Goal: Task Accomplishment & Management: Complete application form

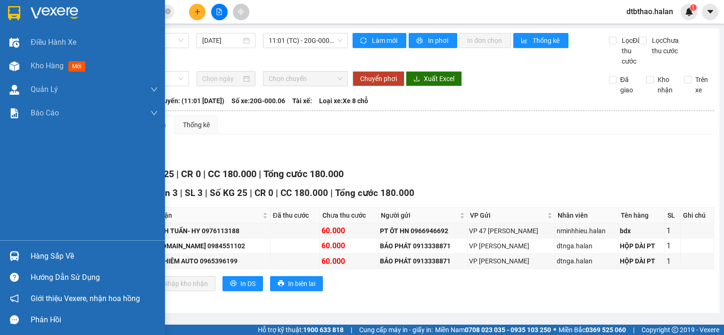
scroll to position [2, 0]
click at [62, 257] on div "Hàng sắp về" at bounding box center [94, 256] width 127 height 14
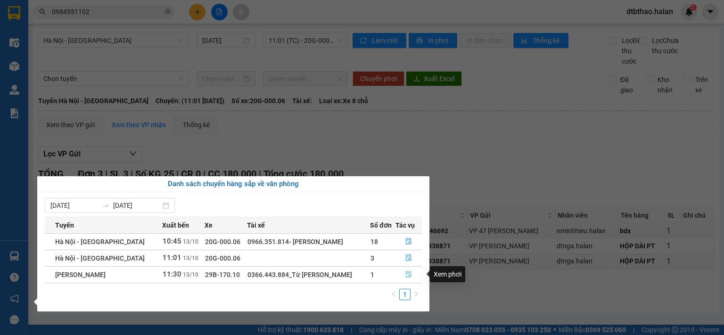
click at [405, 273] on icon "file-done" at bounding box center [408, 274] width 7 height 7
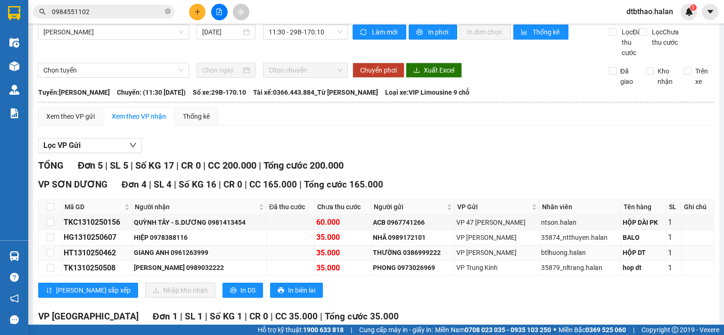
scroll to position [103, 0]
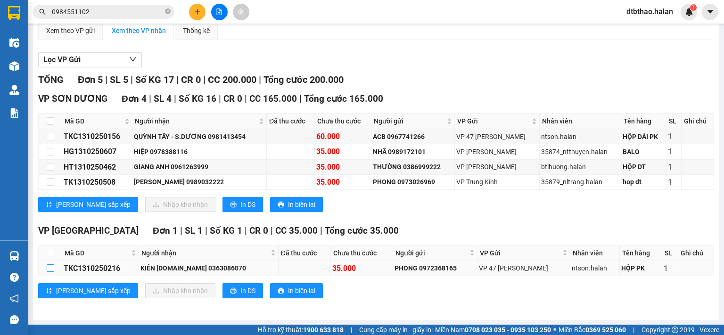
click at [49, 269] on input "checkbox" at bounding box center [51, 268] width 8 height 8
checkbox input "true"
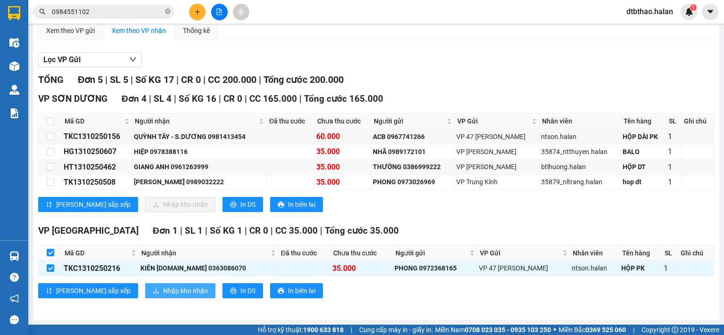
click at [163, 294] on span "Nhập kho nhận" at bounding box center [185, 291] width 45 height 10
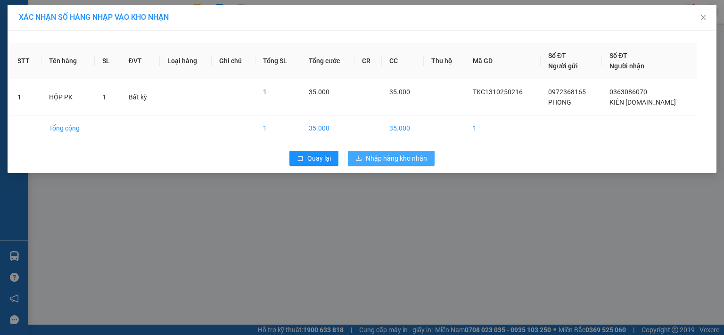
click at [411, 160] on span "Nhập hàng kho nhận" at bounding box center [396, 158] width 61 height 10
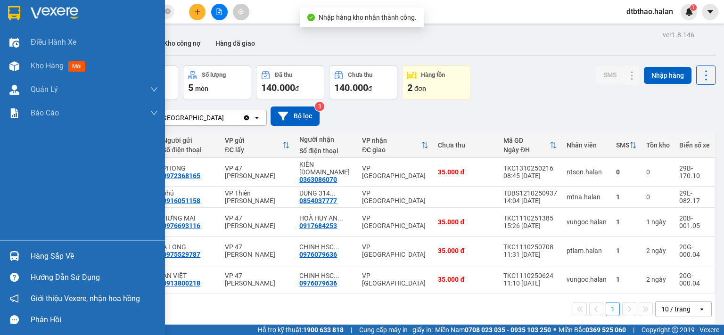
click at [33, 250] on div "Hàng sắp về" at bounding box center [94, 256] width 127 height 14
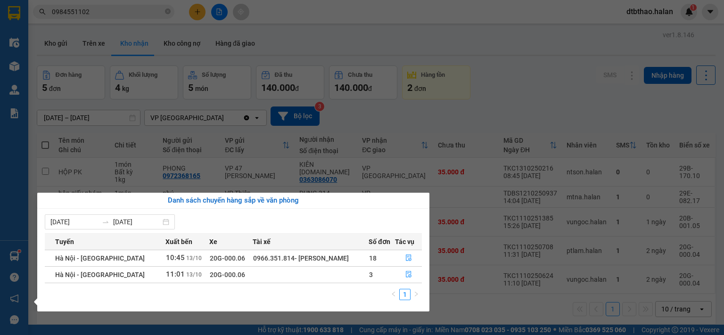
drag, startPoint x: 545, startPoint y: 90, endPoint x: 487, endPoint y: 109, distance: 61.1
click at [544, 89] on section "Kết quả tìm kiếm ( 384 ) Bộ lọc Mã ĐH Trạng thái Món hàng Thu hộ Tổng cước Chưa…" at bounding box center [362, 167] width 724 height 335
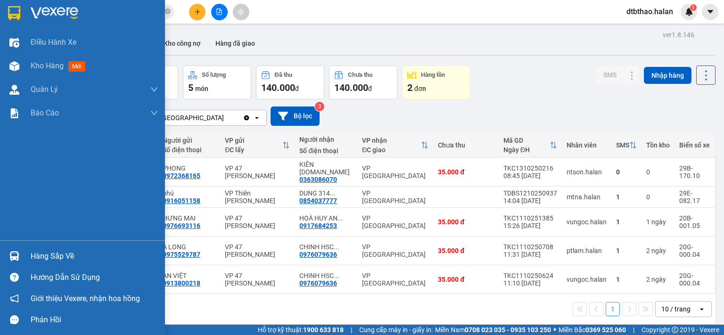
click at [69, 257] on div "Hàng sắp về" at bounding box center [94, 256] width 127 height 14
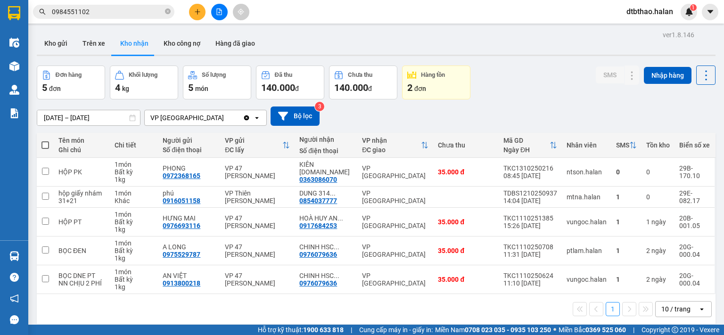
click at [510, 114] on section "Kết quả tìm kiếm ( 384 ) Bộ lọc Mã ĐH Trạng thái Món hàng Thu hộ Tổng cước Chưa…" at bounding box center [362, 167] width 724 height 335
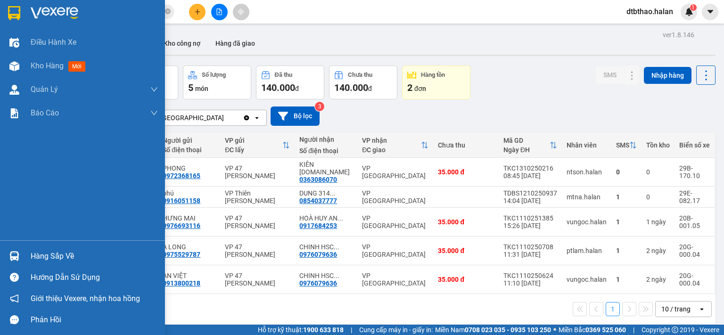
click at [57, 252] on div "Hàng sắp về" at bounding box center [94, 256] width 127 height 14
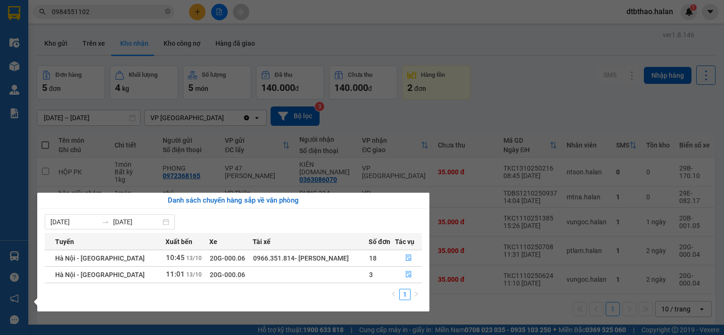
click at [502, 304] on section "Kết quả tìm kiếm ( 384 ) Bộ lọc Mã ĐH Trạng thái Món hàng Thu hộ Tổng cước Chưa…" at bounding box center [362, 167] width 724 height 335
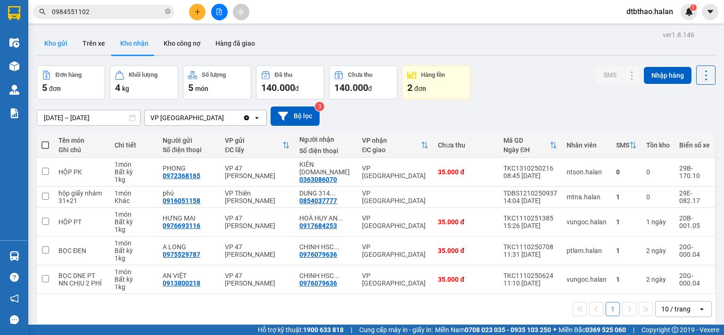
click at [58, 37] on button "Kho gửi" at bounding box center [56, 43] width 38 height 23
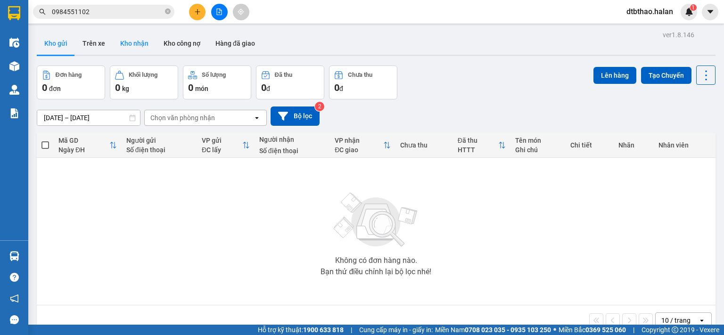
click at [140, 41] on button "Kho nhận" at bounding box center [134, 43] width 43 height 23
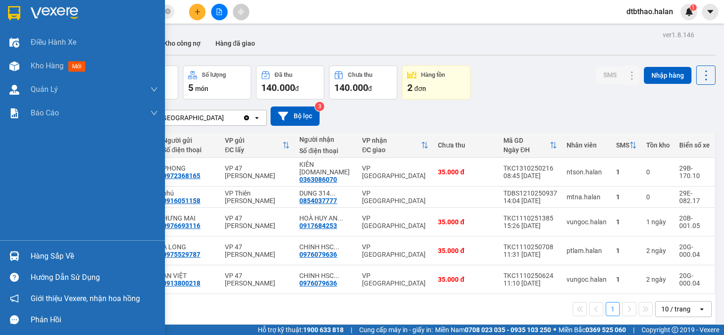
click at [62, 253] on div "Hàng sắp về" at bounding box center [94, 256] width 127 height 14
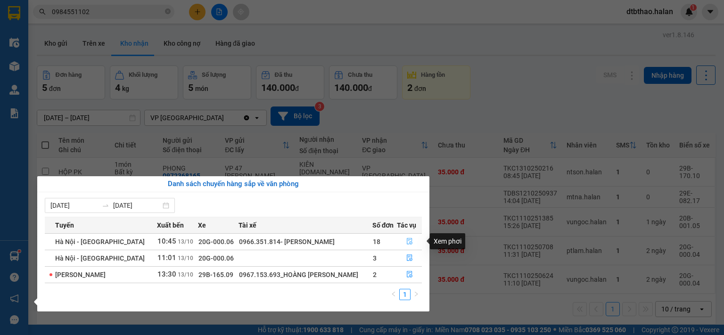
click at [409, 238] on button "button" at bounding box center [409, 241] width 25 height 15
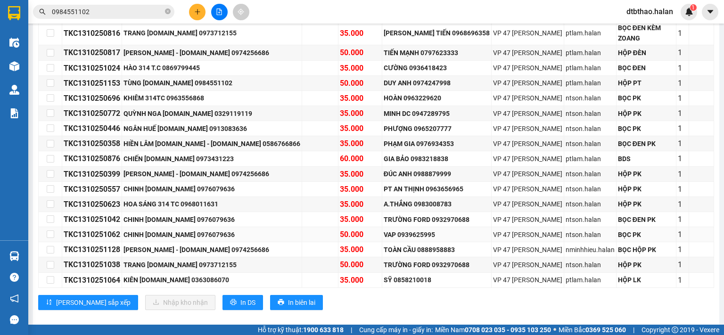
scroll to position [133, 0]
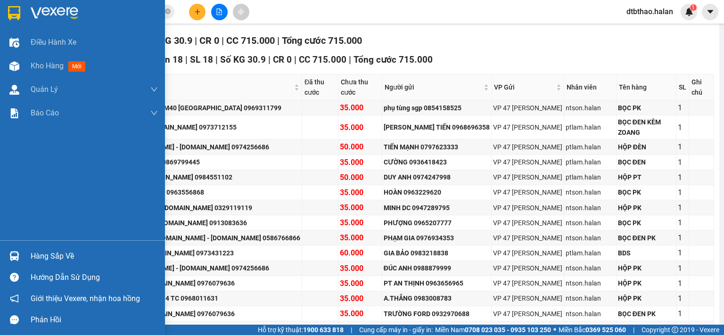
click at [66, 258] on div "Hàng sắp về" at bounding box center [94, 256] width 127 height 14
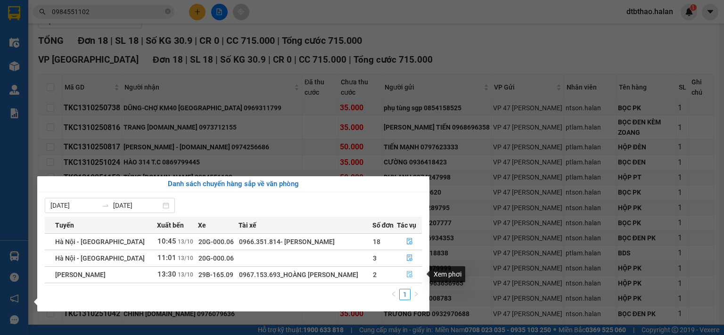
click at [407, 276] on icon "file-done" at bounding box center [410, 274] width 6 height 7
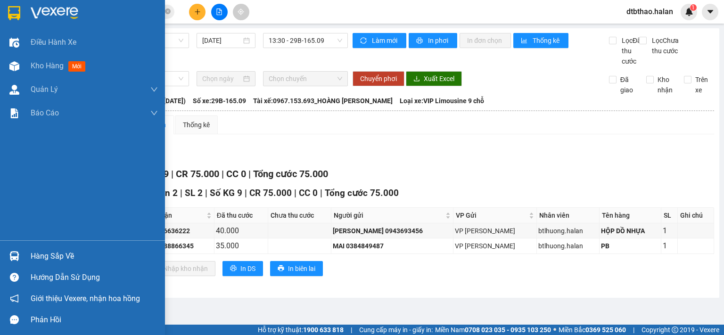
click at [37, 258] on div "Hàng sắp về" at bounding box center [94, 256] width 127 height 14
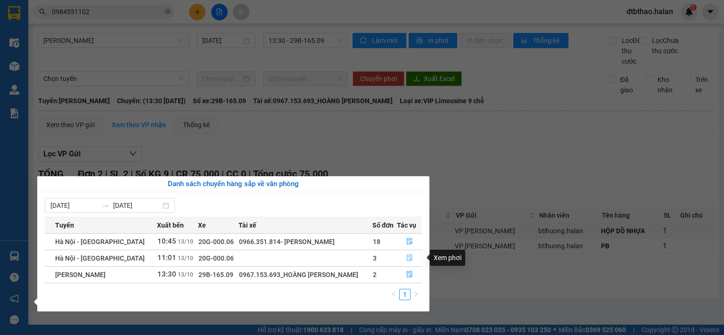
click at [409, 259] on icon "file-done" at bounding box center [409, 258] width 7 height 7
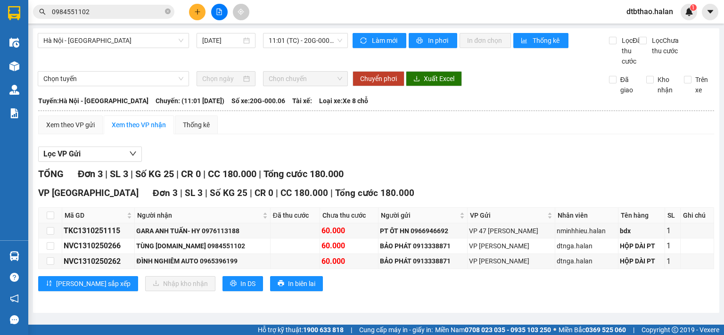
drag, startPoint x: 92, startPoint y: 5, endPoint x: 74, endPoint y: 13, distance: 19.4
click at [74, 13] on div "0984551102" at bounding box center [92, 12] width 184 height 14
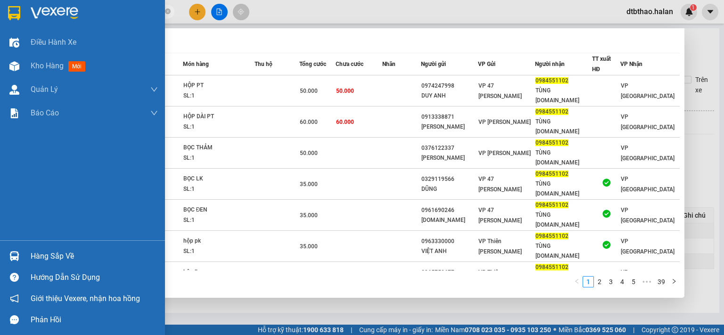
drag, startPoint x: 100, startPoint y: 13, endPoint x: 10, endPoint y: 26, distance: 91.5
click at [10, 26] on section "Kết quả tìm kiếm ( 384 ) Bộ lọc Mã ĐH Trạng thái Món hàng Thu hộ Tổng cước Chưa…" at bounding box center [362, 167] width 724 height 335
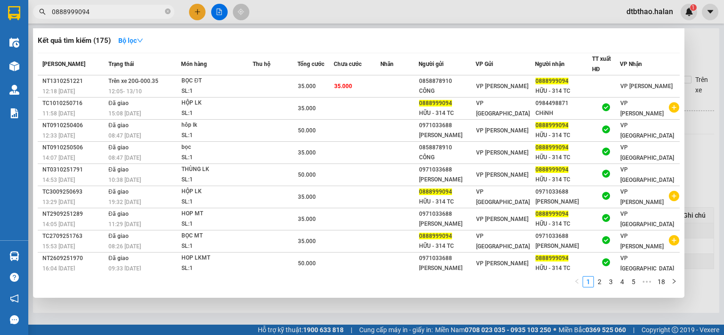
type input "0888999094"
click at [419, 320] on div at bounding box center [362, 167] width 724 height 335
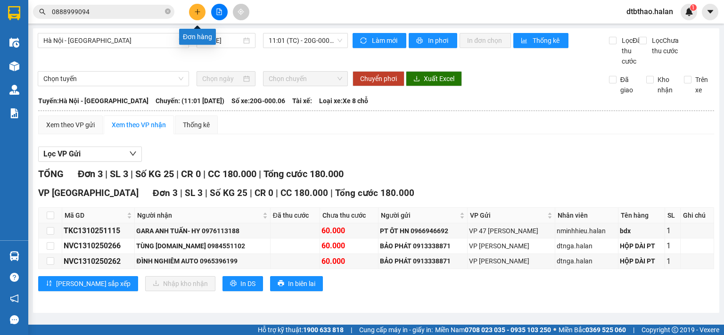
click at [196, 11] on icon "plus" at bounding box center [197, 11] width 7 height 7
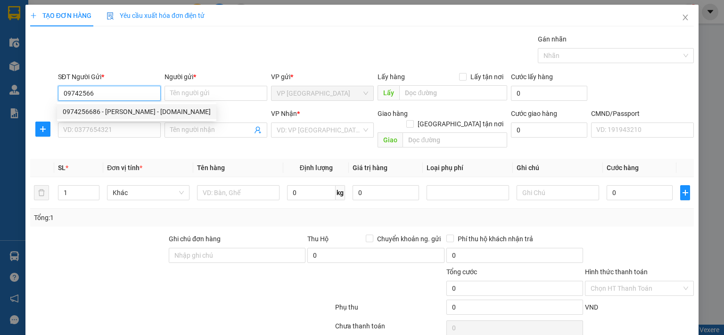
click at [128, 109] on div "0974256686 - [PERSON_NAME] - [DOMAIN_NAME]" at bounding box center [137, 112] width 148 height 10
type input "0974256686"
type input "[PERSON_NAME] - [DOMAIN_NAME]"
checkbox input "true"
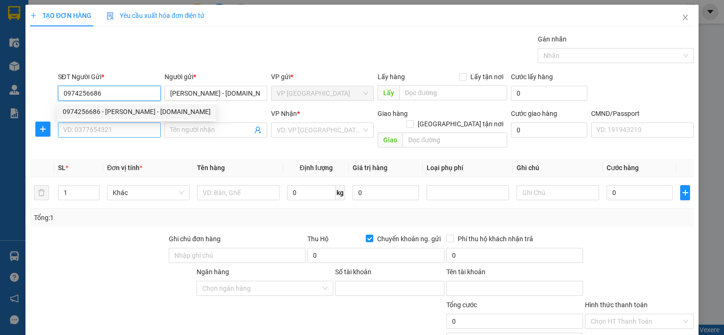
type input "221068688888"
type input "[PERSON_NAME]"
type input "0974256686"
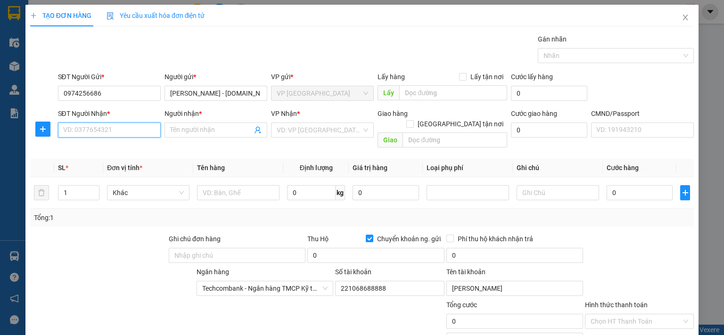
click at [124, 126] on input "SĐT Người Nhận *" at bounding box center [109, 130] width 103 height 15
click at [122, 150] on div "0912821218 - DŨNG TAPLO" at bounding box center [108, 148] width 90 height 10
type input "0912821218"
type input "DŨNG TAPLO"
checkbox input "false"
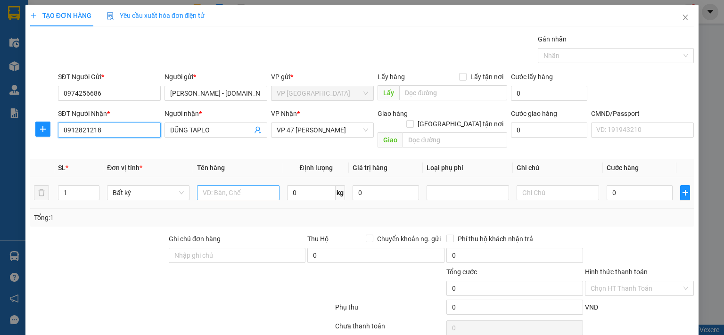
type input "0912821218"
click at [235, 185] on input "text" at bounding box center [238, 192] width 82 height 15
type input "h"
type input "HỘP PT"
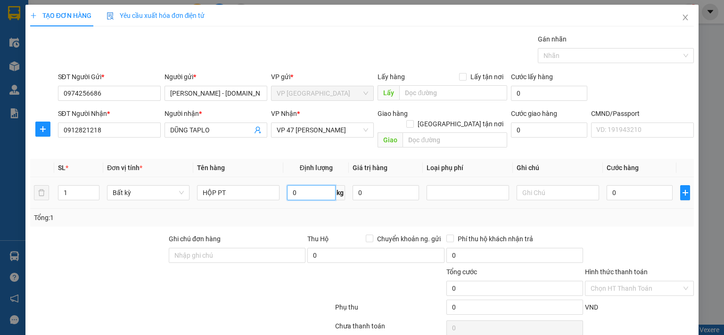
click at [311, 185] on input "0" at bounding box center [311, 192] width 49 height 15
type input "0.5"
click at [648, 185] on input "0" at bounding box center [640, 192] width 66 height 15
type input "35.000"
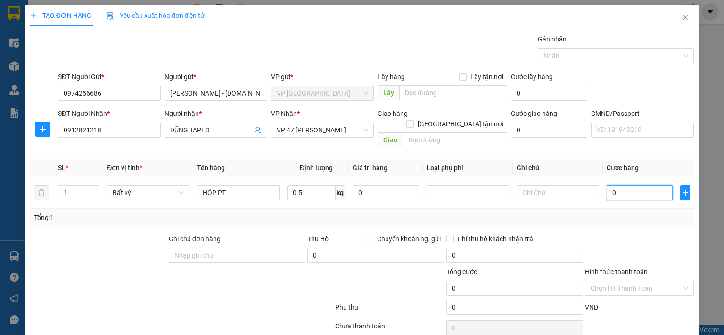
type input "35.000"
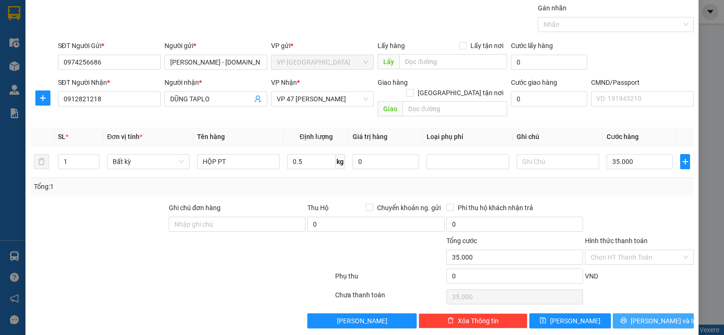
click at [650, 316] on span "[PERSON_NAME] và In" at bounding box center [664, 321] width 66 height 10
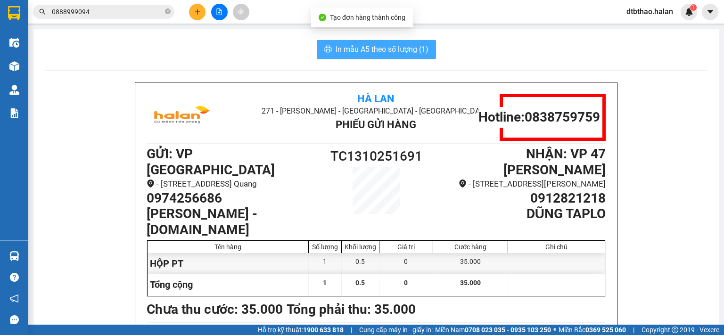
click at [354, 48] on span "In mẫu A5 theo số lượng (1)" at bounding box center [382, 49] width 93 height 12
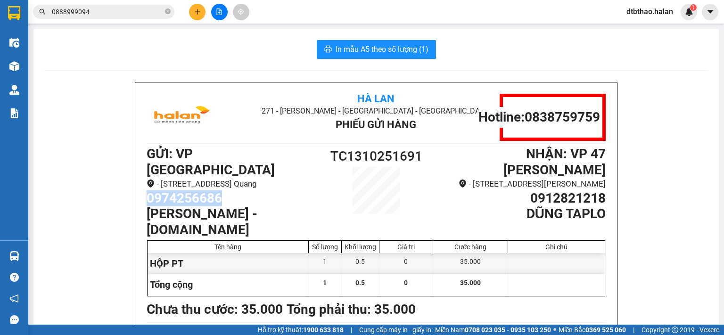
drag, startPoint x: 143, startPoint y: 195, endPoint x: 230, endPoint y: 197, distance: 86.7
click at [230, 197] on h1 "0974256686" at bounding box center [233, 198] width 172 height 16
copy h1 "0974256686"
click at [198, 10] on icon "plus" at bounding box center [197, 11] width 7 height 7
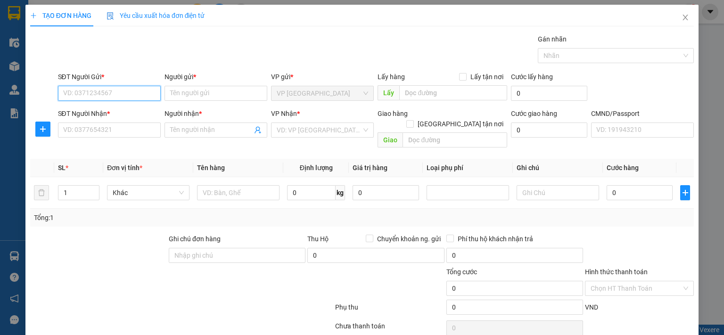
paste input "0974256686"
type input "0974256686"
click at [136, 109] on div "0974256686 - [PERSON_NAME] - [DOMAIN_NAME]" at bounding box center [137, 112] width 148 height 10
type input "[PERSON_NAME] - [DOMAIN_NAME]"
type input "0974256686"
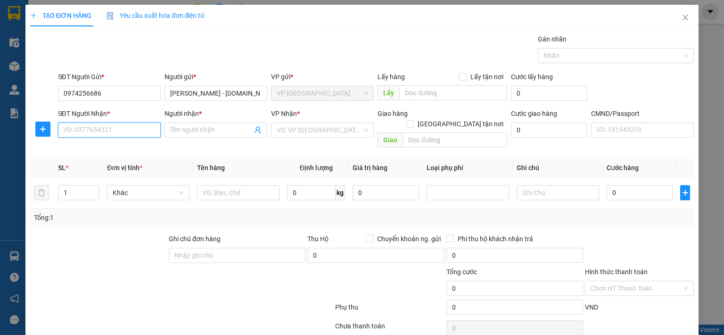
click at [140, 132] on input "SĐT Người Nhận *" at bounding box center [109, 130] width 103 height 15
click at [115, 148] on div "0968089216 - TUYÊN" at bounding box center [108, 148] width 90 height 10
type input "0968089216"
type input "TUYÊN"
click at [250, 185] on input "text" at bounding box center [238, 192] width 82 height 15
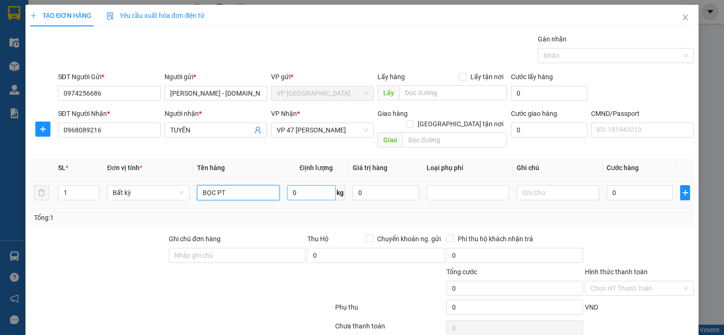
type input "BỌC PT"
click at [315, 185] on input "0" at bounding box center [311, 192] width 49 height 15
type input "0.5"
click at [654, 185] on input "0" at bounding box center [640, 192] width 66 height 15
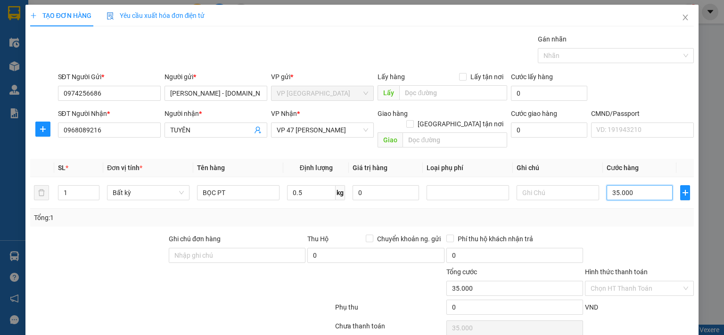
type input "35.000"
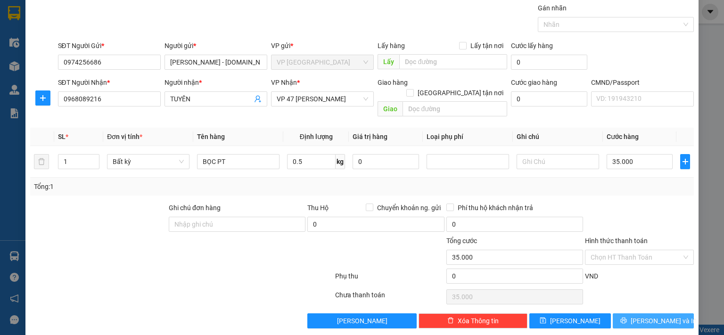
click at [627, 317] on icon "printer" at bounding box center [623, 320] width 7 height 7
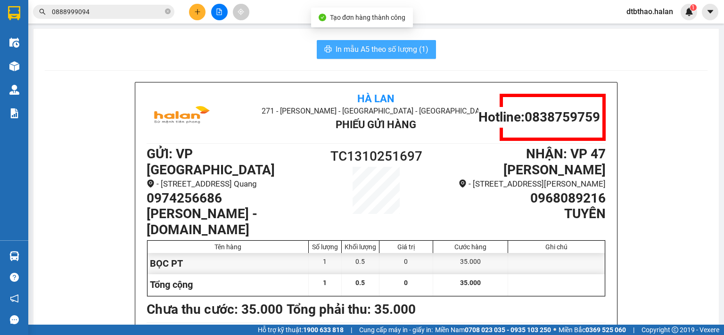
click at [392, 49] on span "In mẫu A5 theo số lượng (1)" at bounding box center [382, 49] width 93 height 12
